Goal: Task Accomplishment & Management: Manage account settings

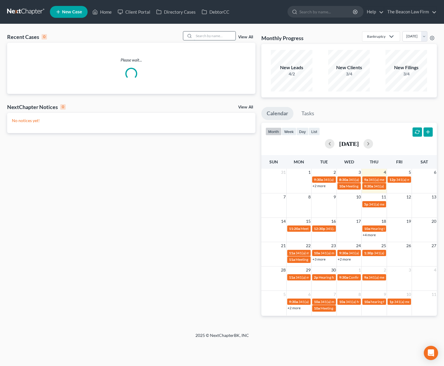
click at [216, 37] on input "search" at bounding box center [215, 36] width 42 height 9
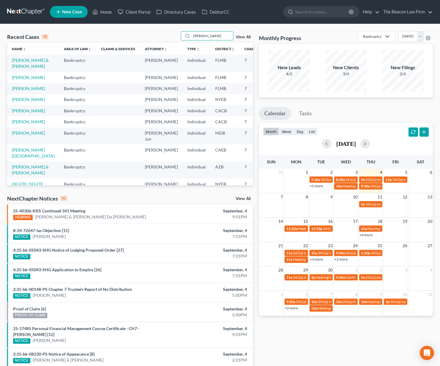
type input "mckoy"
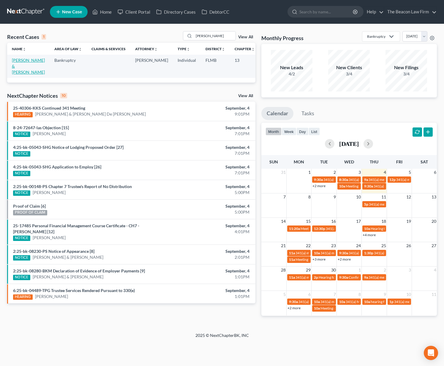
click at [16, 64] on link "[PERSON_NAME] & [PERSON_NAME]" at bounding box center [28, 66] width 33 height 17
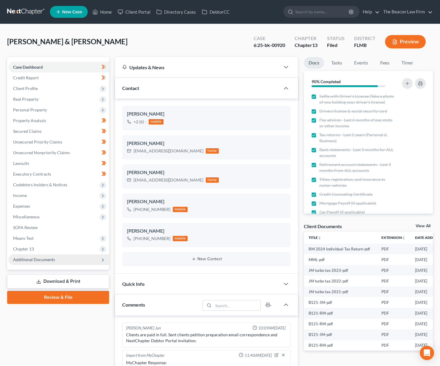
scroll to position [133, 0]
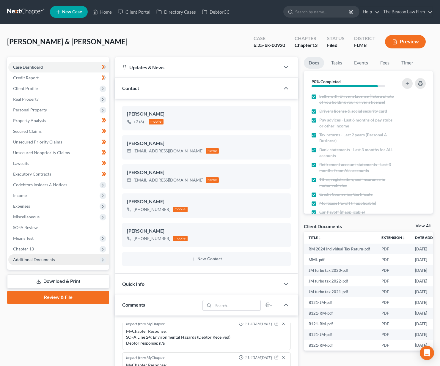
click at [41, 262] on span "Additional Documents" at bounding box center [34, 259] width 42 height 5
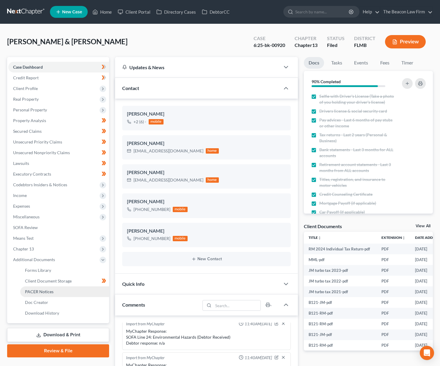
drag, startPoint x: 56, startPoint y: 291, endPoint x: 65, endPoint y: 293, distance: 9.7
click at [56, 291] on link "PACER Notices" at bounding box center [64, 292] width 89 height 11
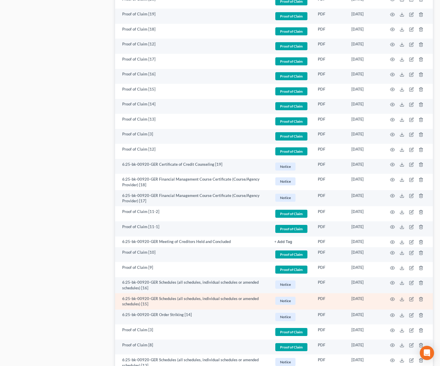
scroll to position [507, 0]
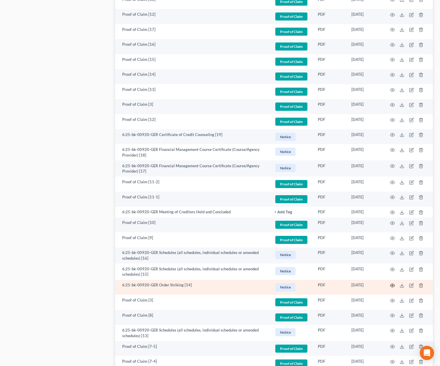
click at [392, 283] on icon "button" at bounding box center [392, 285] width 5 height 5
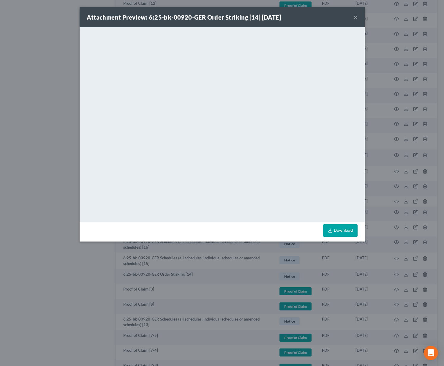
click at [356, 17] on button "×" at bounding box center [356, 17] width 4 height 7
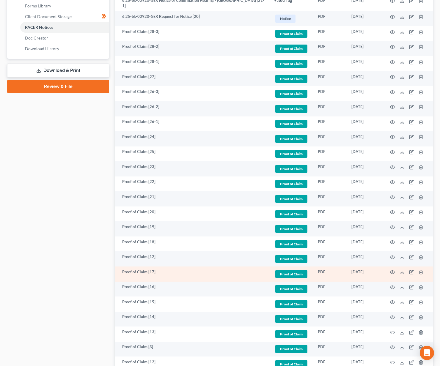
scroll to position [0, 0]
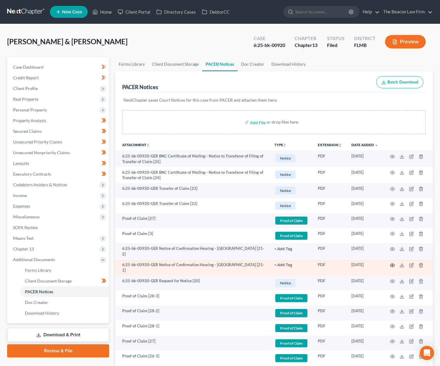
click at [392, 264] on icon "button" at bounding box center [392, 265] width 4 height 3
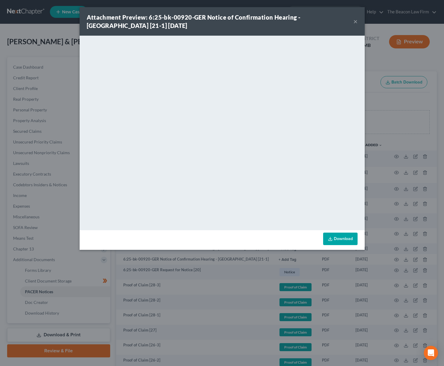
click at [357, 24] on button "×" at bounding box center [356, 21] width 4 height 7
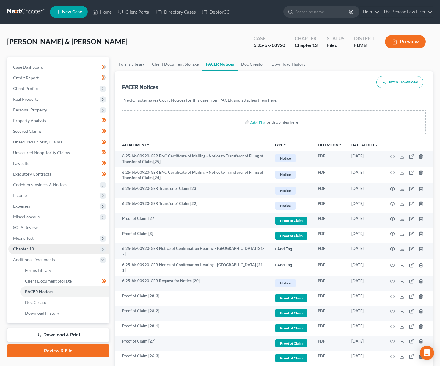
click at [89, 247] on span "Chapter 13" at bounding box center [58, 249] width 101 height 11
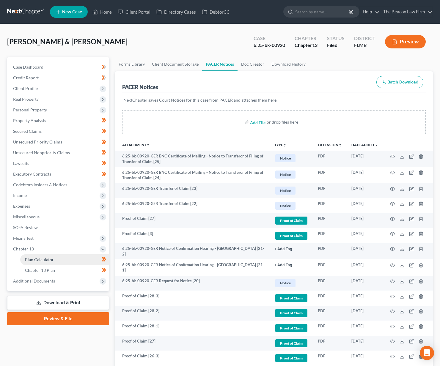
click at [74, 262] on link "Plan Calculator" at bounding box center [64, 260] width 89 height 11
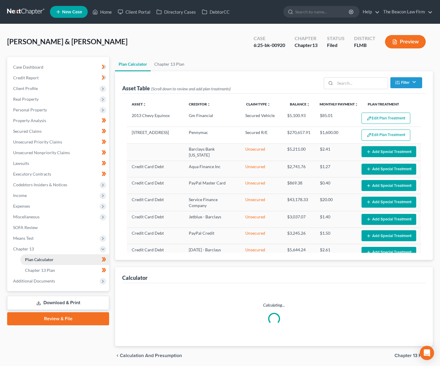
select select "59"
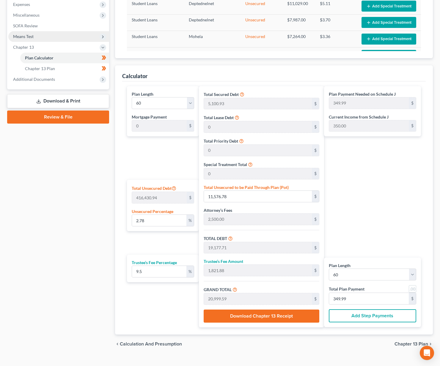
scroll to position [212, 0]
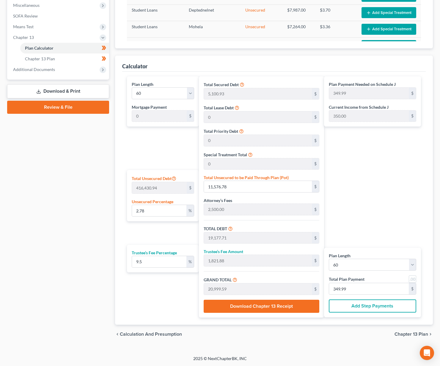
click at [55, 221] on div "Case Dashboard Payments Invoices Payments Payments Credit Report Client Profile" at bounding box center [58, 94] width 108 height 499
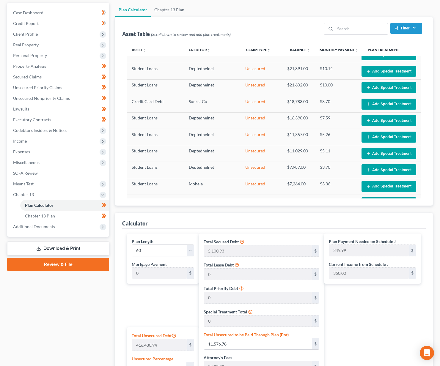
scroll to position [0, 0]
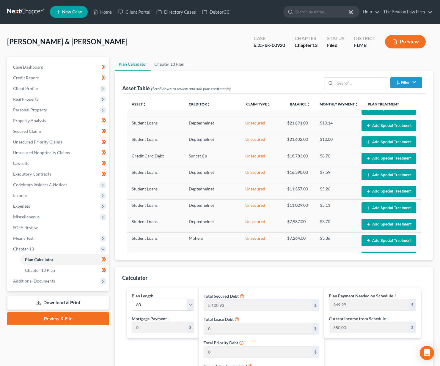
click at [33, 13] on link at bounding box center [26, 12] width 38 height 11
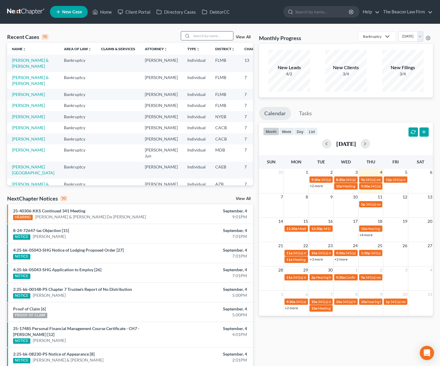
click at [214, 35] on input "search" at bounding box center [212, 36] width 42 height 9
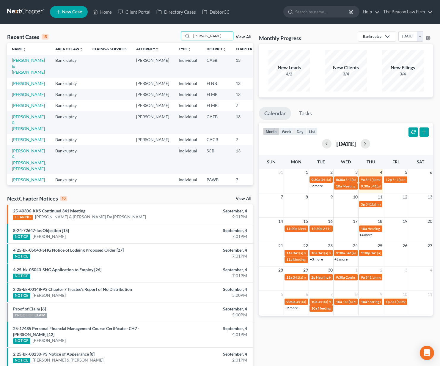
type input "[PERSON_NAME]"
drag, startPoint x: 191, startPoint y: 43, endPoint x: 19, endPoint y: 107, distance: 184.1
click at [19, 97] on link "[PERSON_NAME]" at bounding box center [28, 94] width 33 height 5
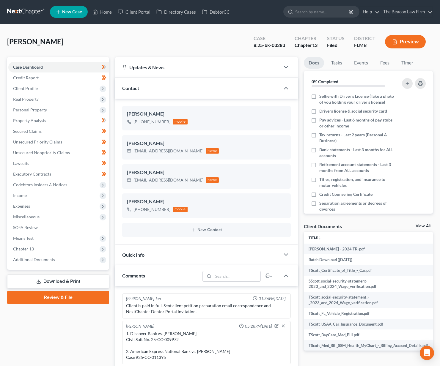
scroll to position [179, 0]
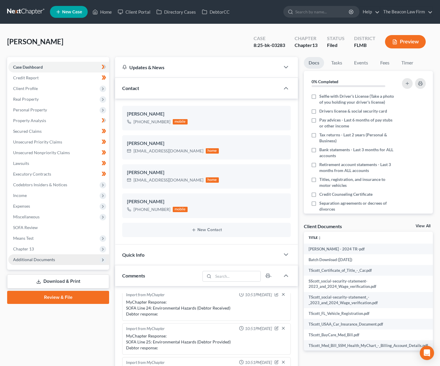
click at [38, 256] on span "Additional Documents" at bounding box center [58, 260] width 101 height 11
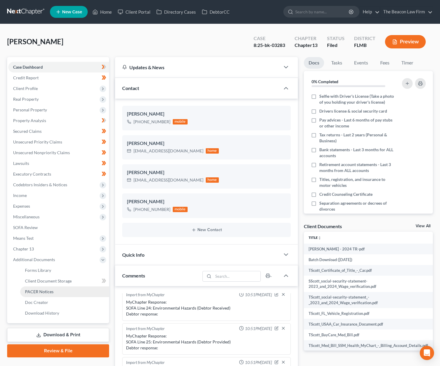
drag, startPoint x: 51, startPoint y: 292, endPoint x: 60, endPoint y: 293, distance: 8.9
click at [51, 292] on span "PACER Notices" at bounding box center [39, 291] width 29 height 5
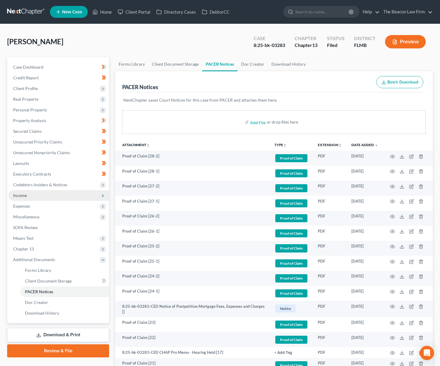
click at [23, 196] on span "Income" at bounding box center [20, 195] width 14 height 5
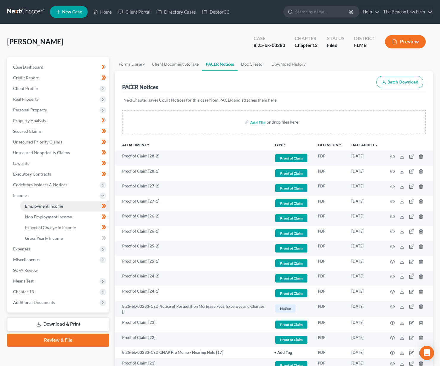
click at [32, 208] on span "Employment Income" at bounding box center [44, 206] width 38 height 5
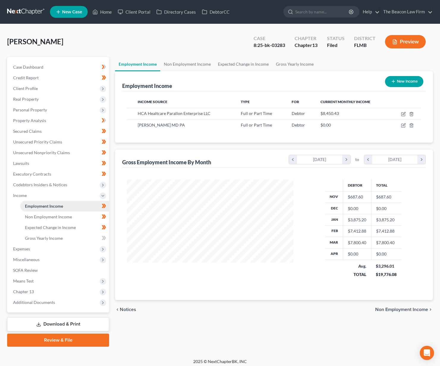
scroll to position [107, 179]
click at [175, 63] on link "Non Employment Income" at bounding box center [187, 64] width 54 height 14
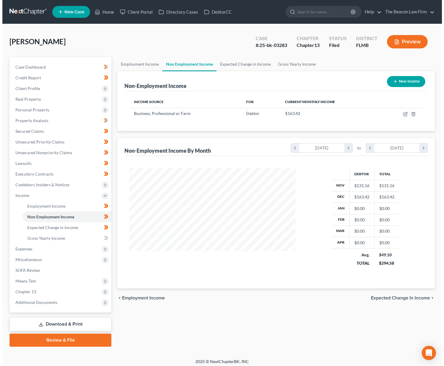
scroll to position [107, 179]
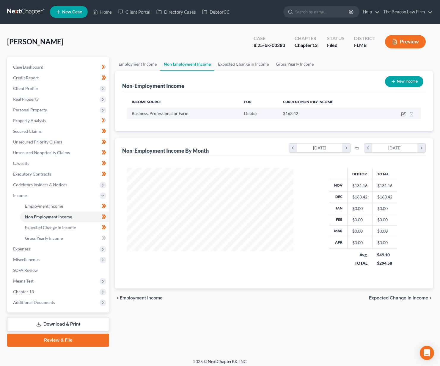
click at [405, 117] on td at bounding box center [400, 113] width 42 height 11
click at [402, 114] on icon "button" at bounding box center [403, 115] width 4 height 4
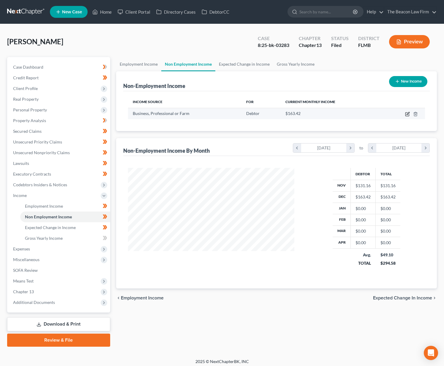
select select "10"
select select "0"
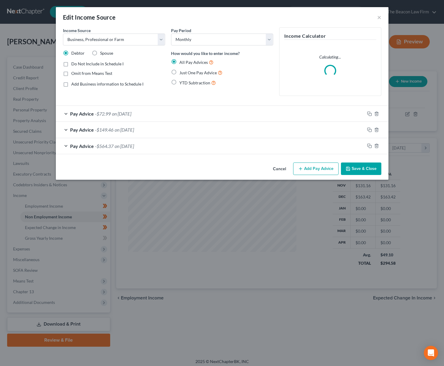
click at [276, 167] on button "Cancel" at bounding box center [279, 169] width 23 height 12
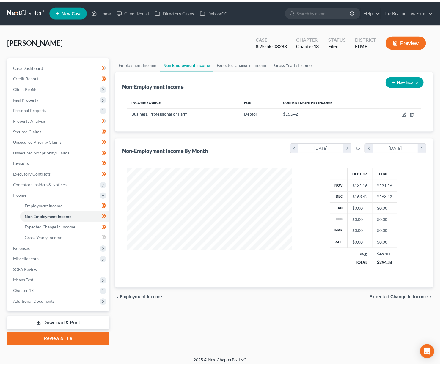
scroll to position [297216, 297144]
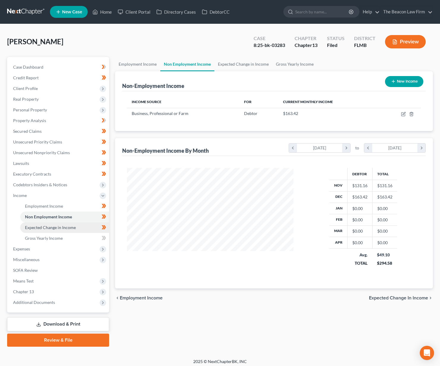
click at [66, 230] on link "Expected Change in Income" at bounding box center [64, 227] width 89 height 11
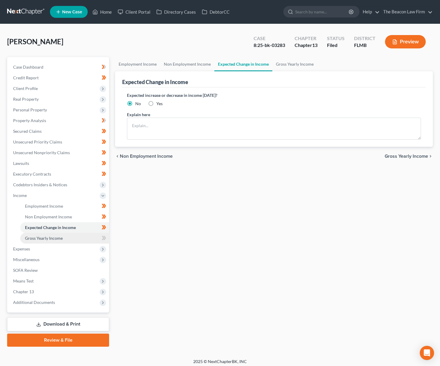
click at [57, 239] on span "Gross Yearly Income" at bounding box center [44, 238] width 38 height 5
